Goal: Browse casually

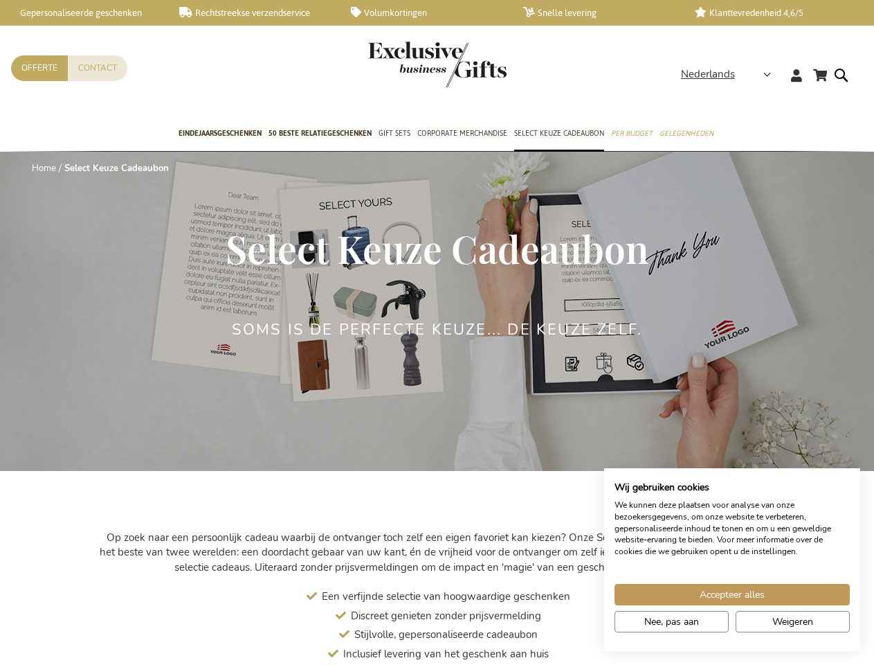
click at [437, 332] on h2 "Soms is de perfecte keuze... de keuze zelf." at bounding box center [437, 329] width 411 height 17
click at [730, 74] on span "Nederlands" at bounding box center [708, 74] width 54 height 16
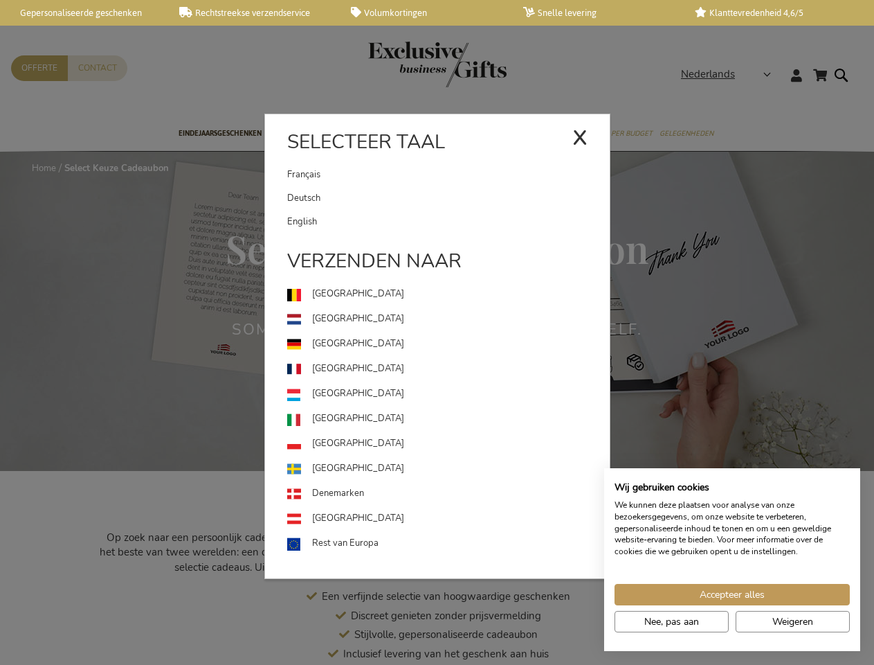
click at [732, 594] on span "Accepteer alles" at bounding box center [732, 594] width 65 height 15
click at [671, 621] on div "Discreet genieten zonder prijsvermelding" at bounding box center [437, 615] width 678 height 15
